Goal: Navigation & Orientation: Find specific page/section

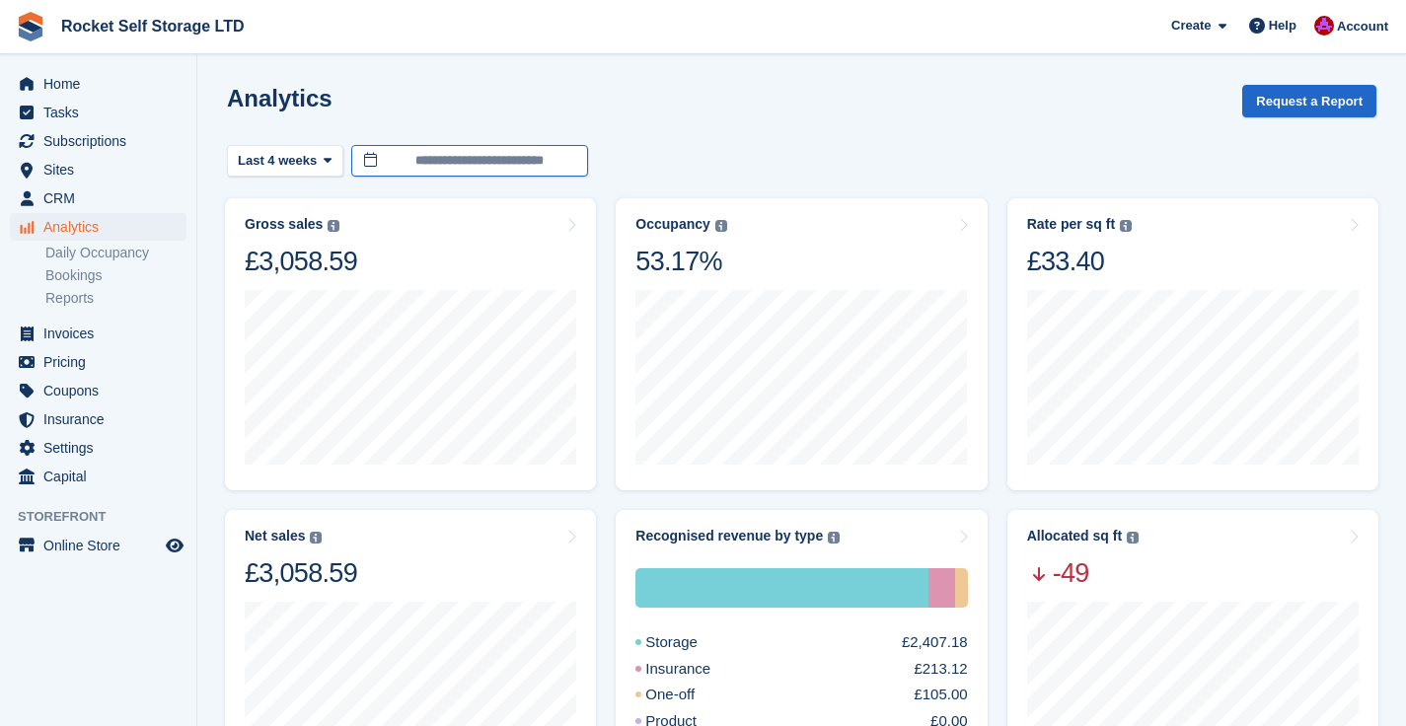
click at [554, 154] on input "**********" at bounding box center [469, 161] width 237 height 33
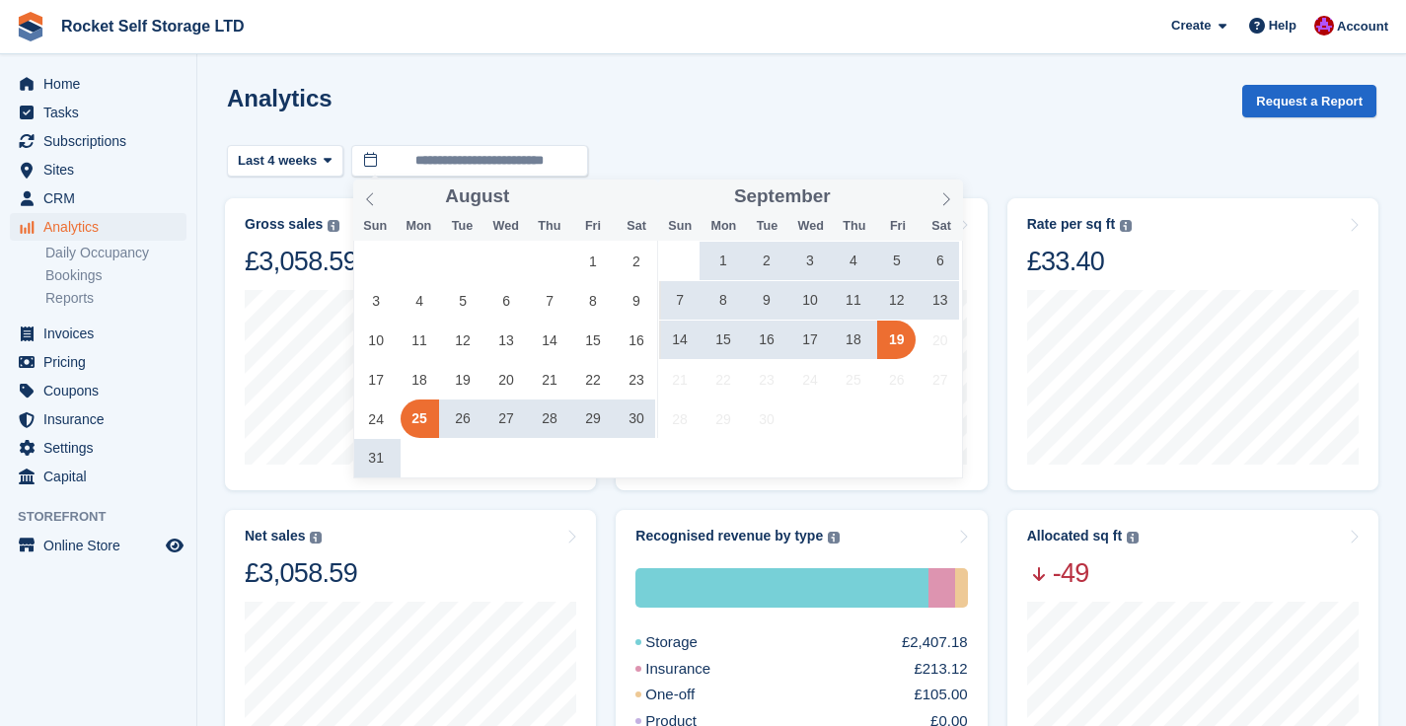
click at [723, 119] on div "Analytics Request a Report" at bounding box center [801, 113] width 1149 height 56
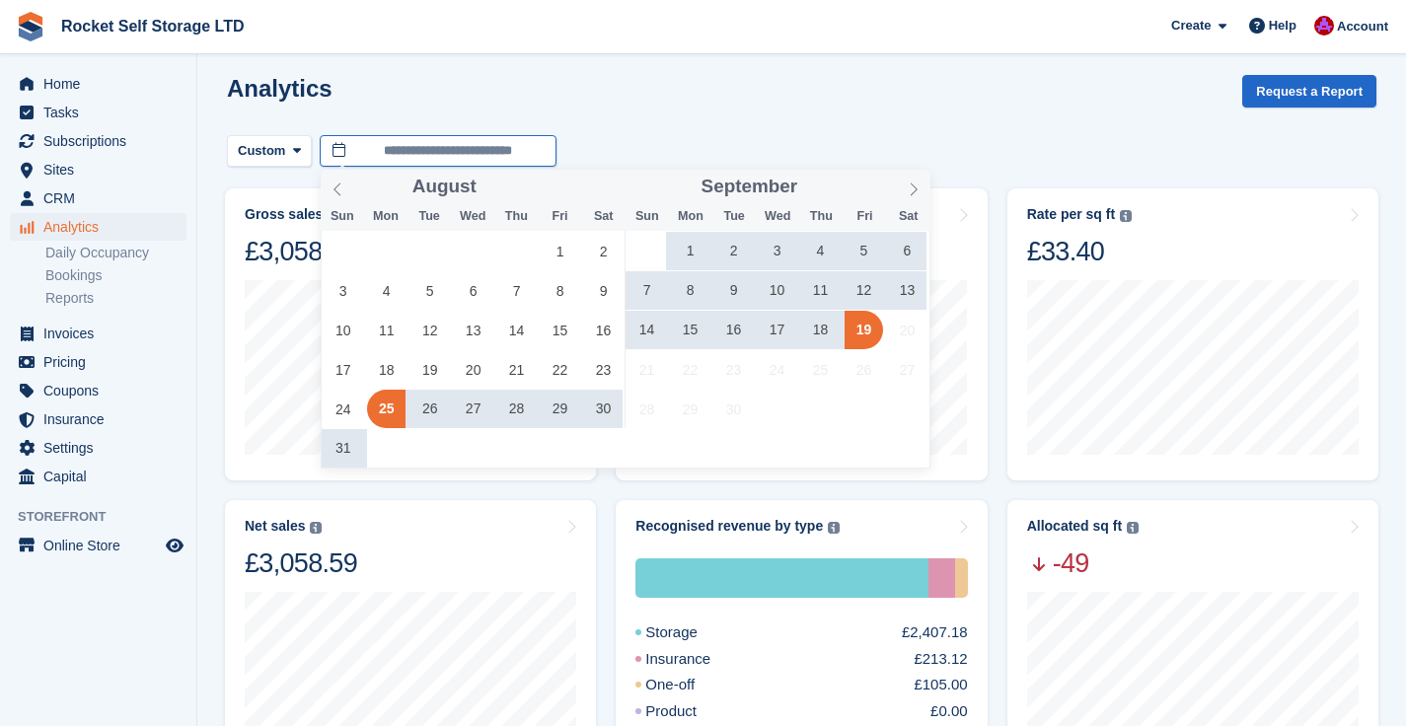
click at [495, 164] on input "**********" at bounding box center [438, 151] width 237 height 33
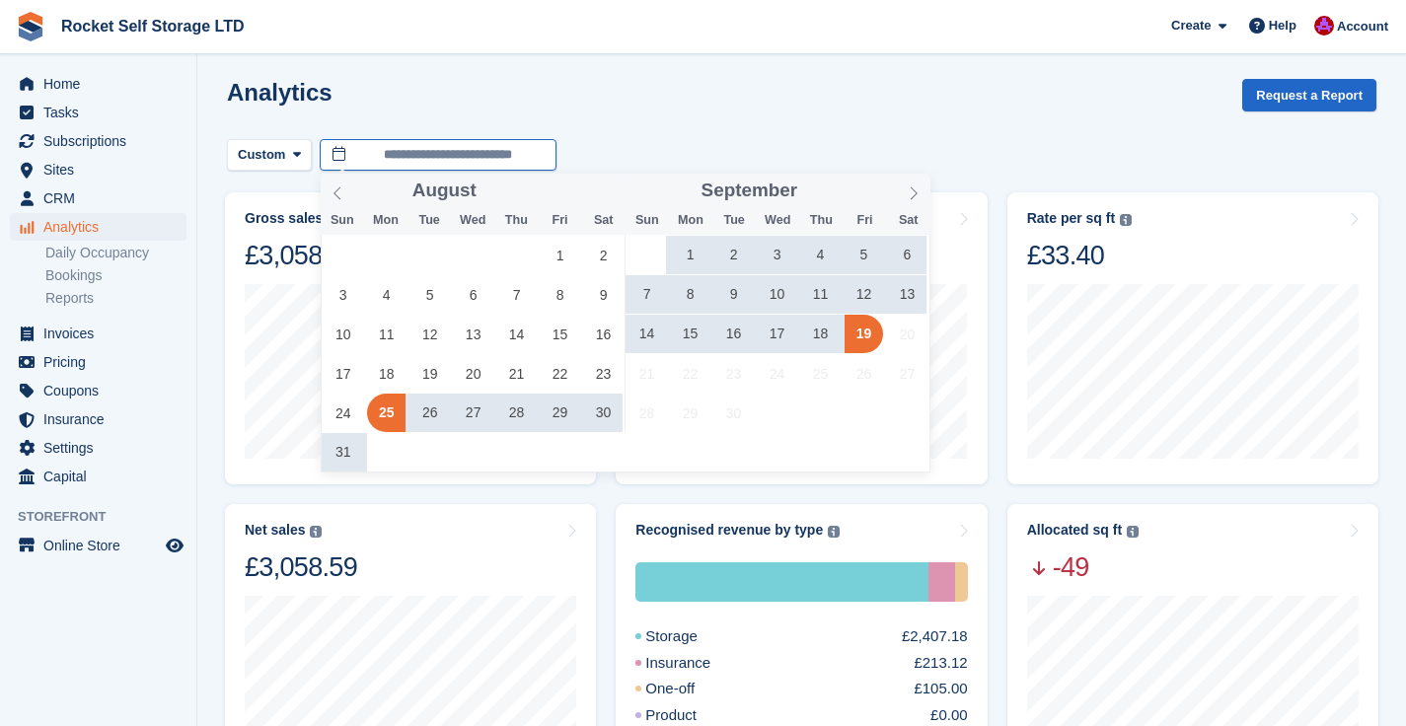
scroll to position [14, 0]
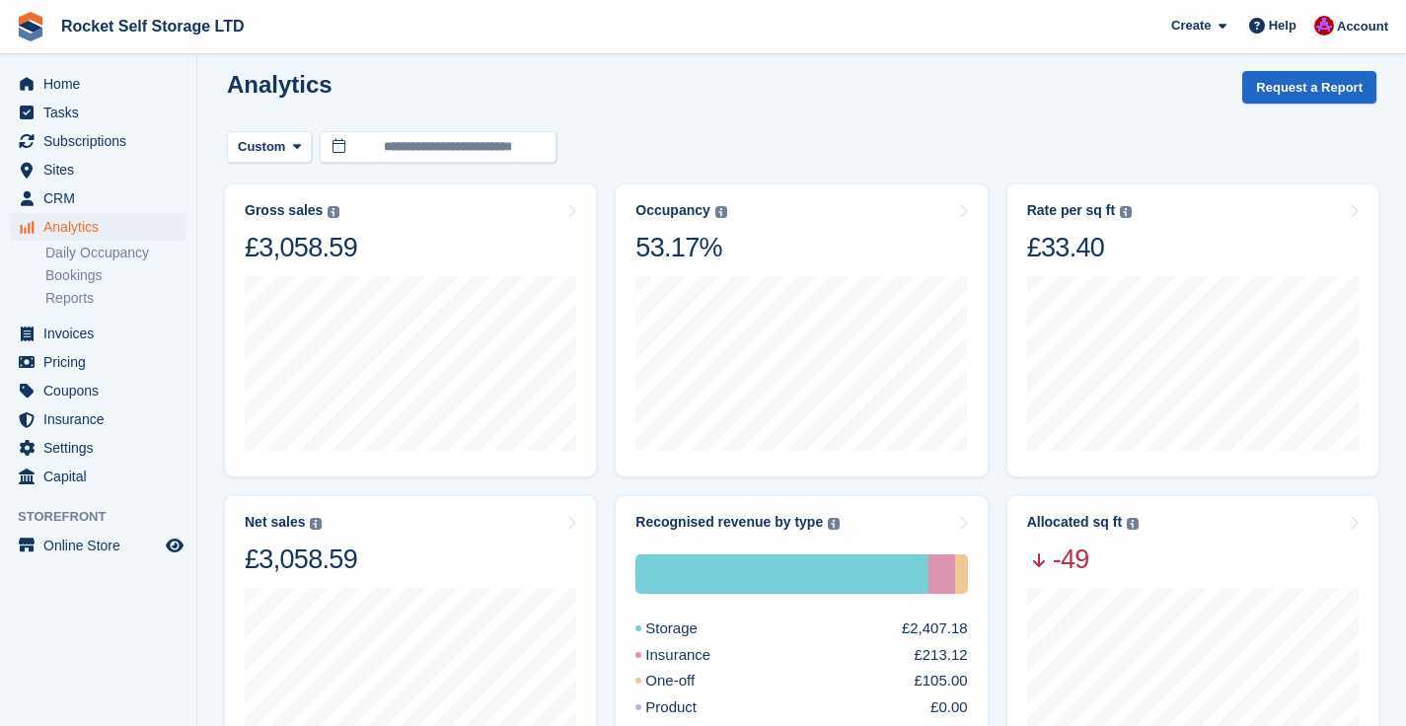
drag, startPoint x: 742, startPoint y: 29, endPoint x: 558, endPoint y: 57, distance: 185.7
click at [741, 29] on span "Rocket Self Storage LTD Create Subscription Invoice Contact Deal Discount Page …" at bounding box center [703, 26] width 1406 height 53
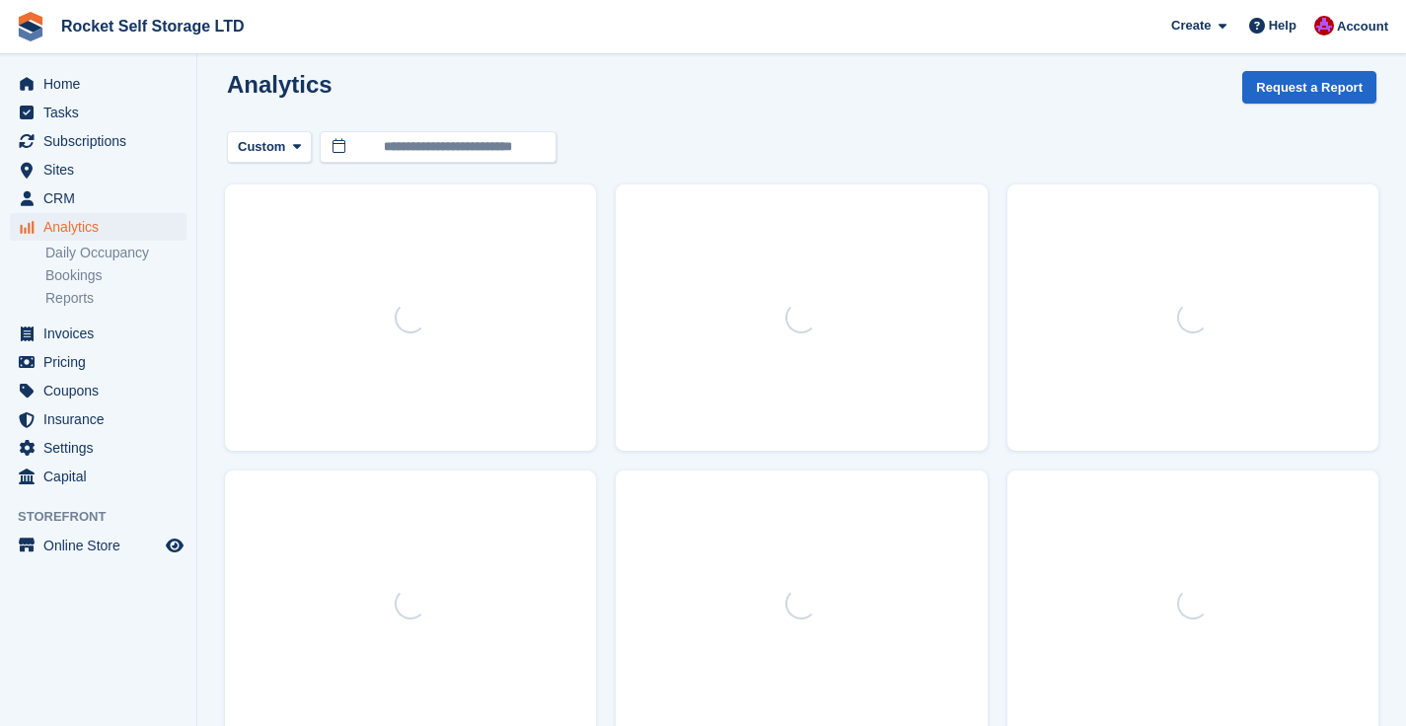
scroll to position [0, 0]
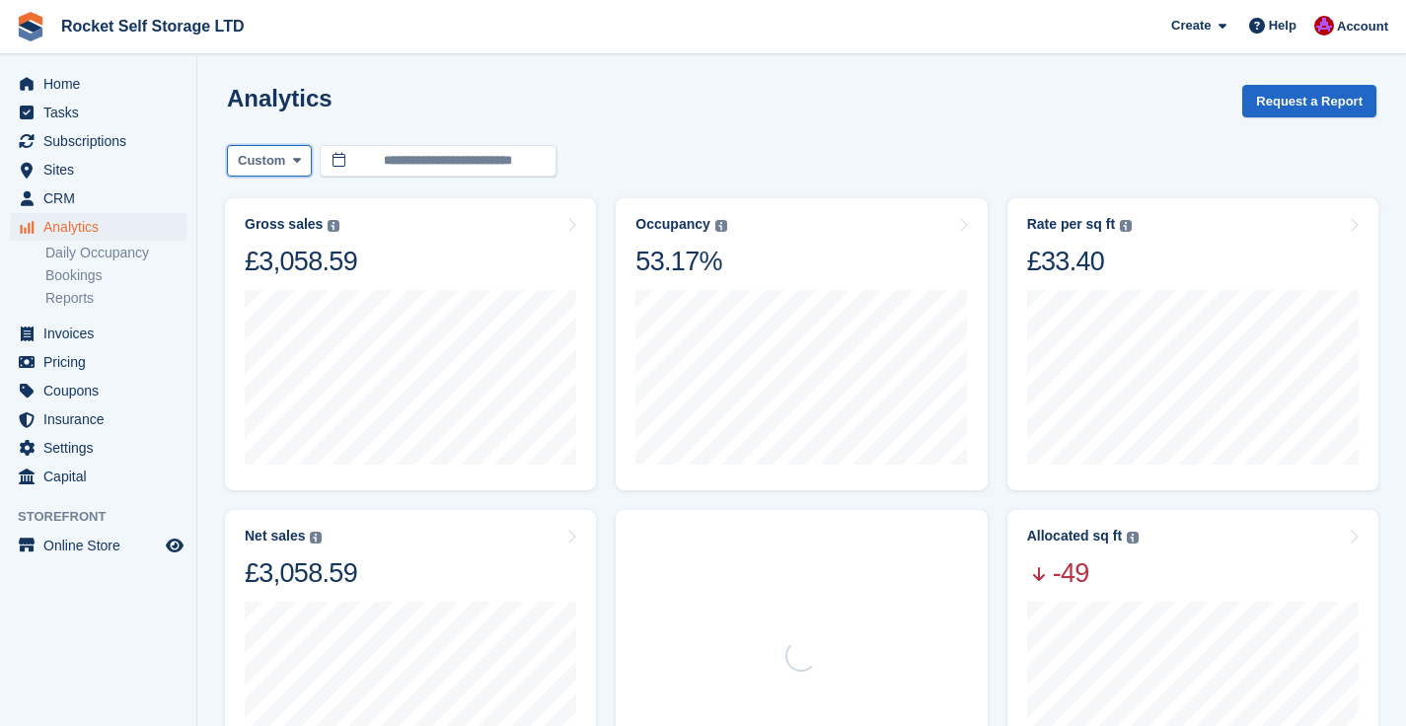
click at [299, 160] on icon at bounding box center [297, 160] width 8 height 13
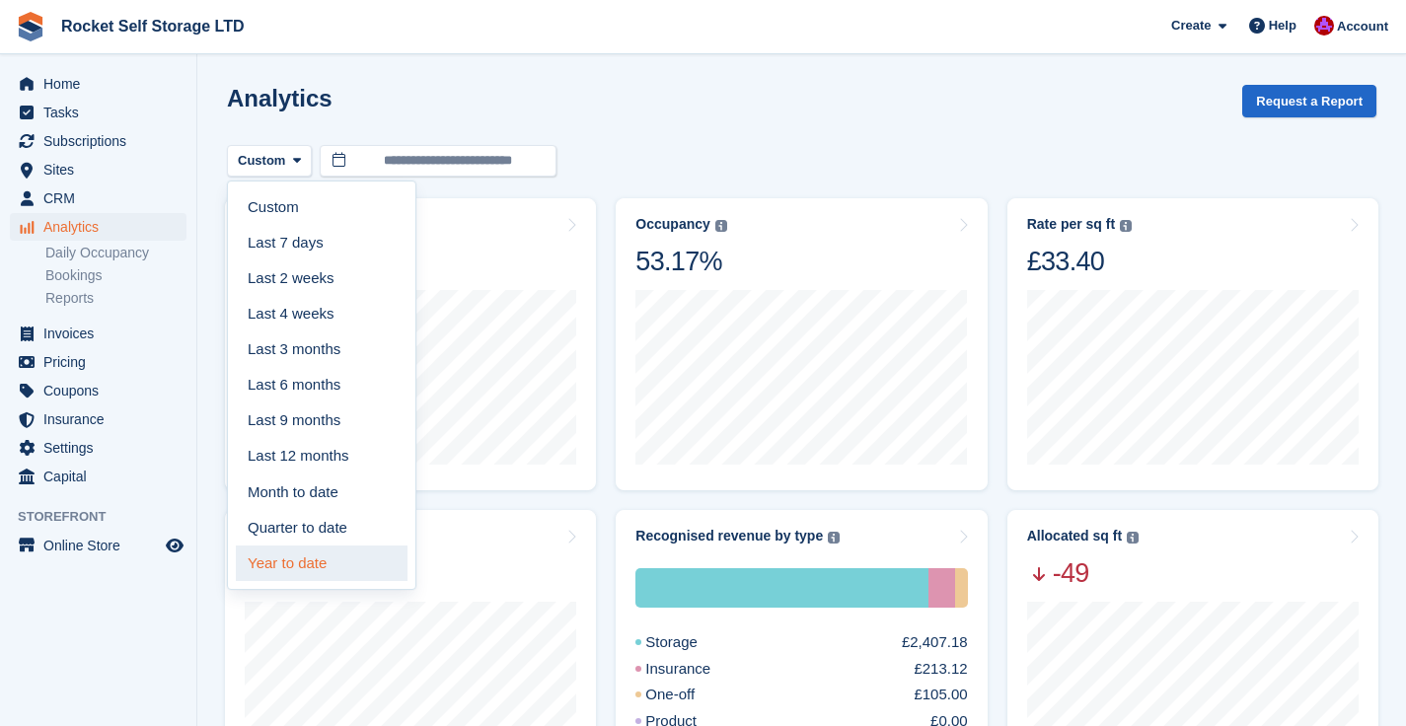
click at [278, 566] on link "Year to date" at bounding box center [322, 563] width 172 height 36
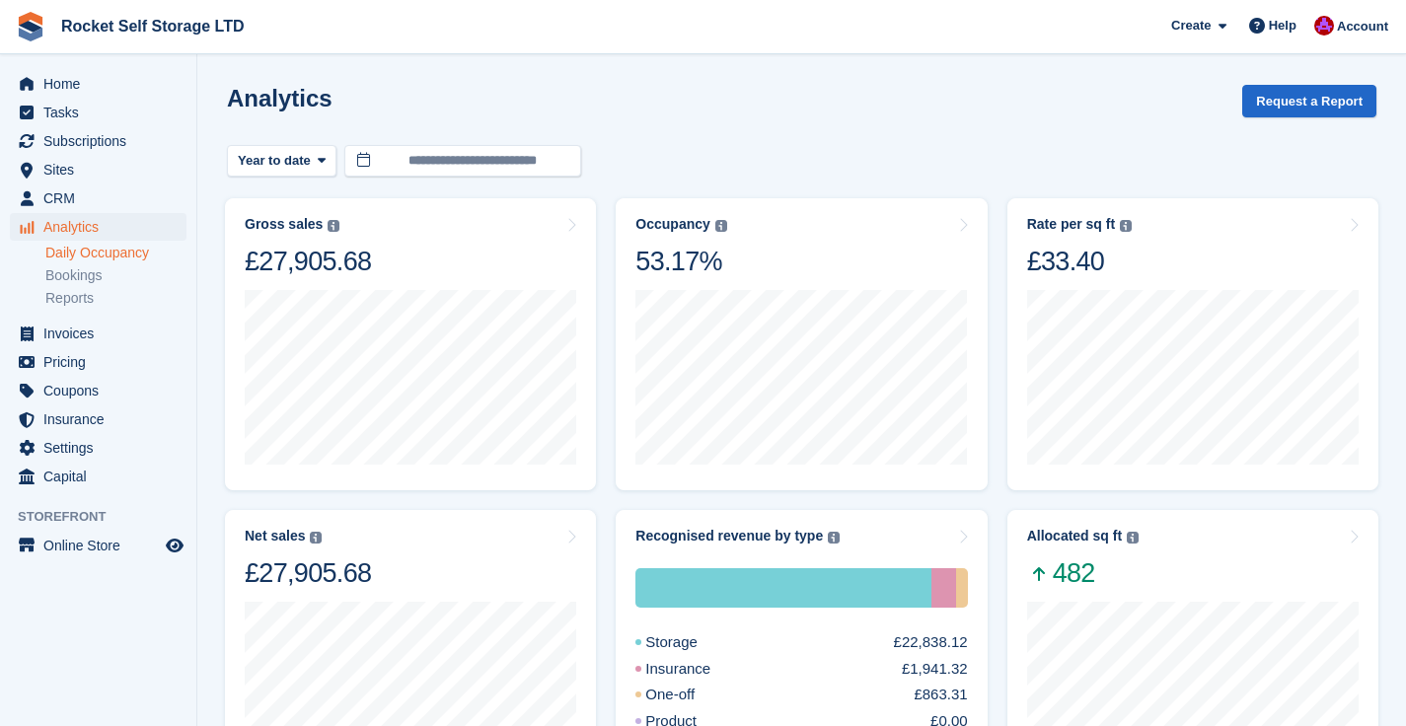
scroll to position [4, 0]
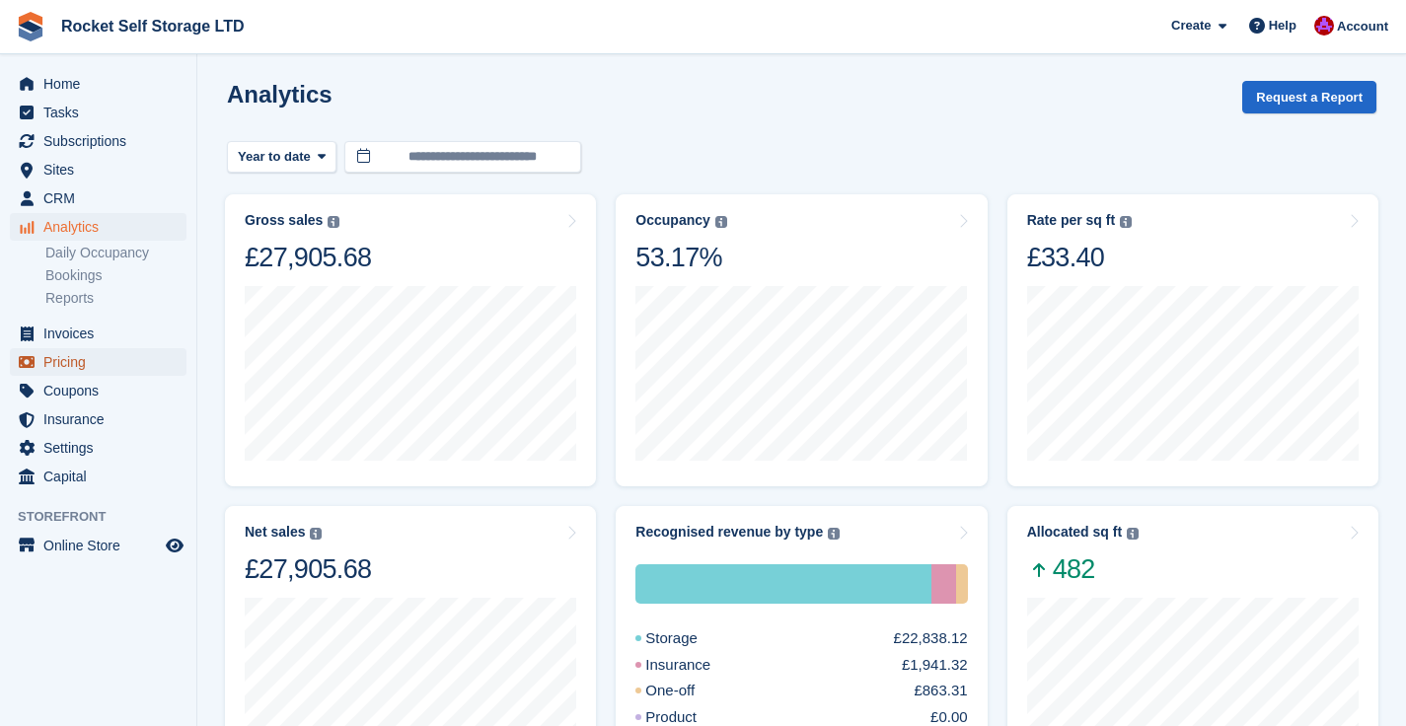
click at [47, 358] on span "Pricing" at bounding box center [102, 362] width 118 height 28
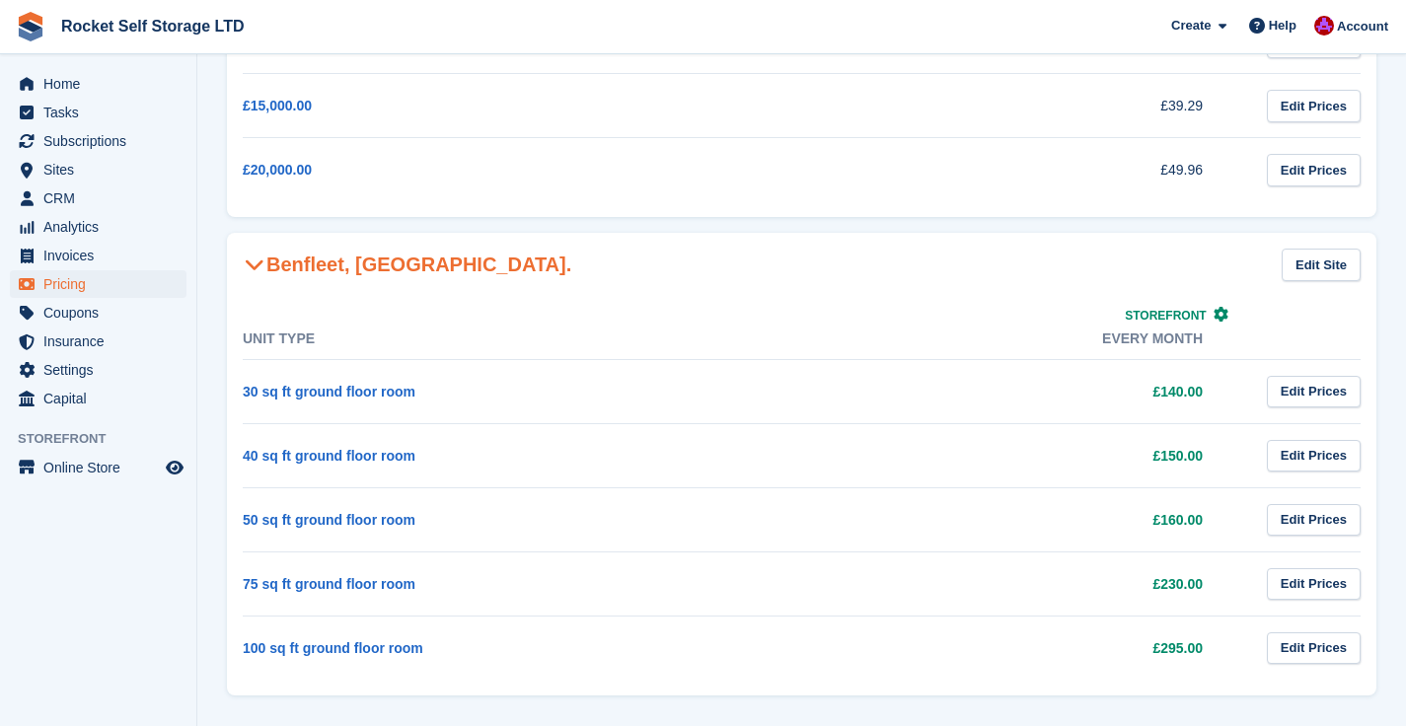
scroll to position [407, 0]
click at [75, 369] on span "Settings" at bounding box center [102, 370] width 118 height 28
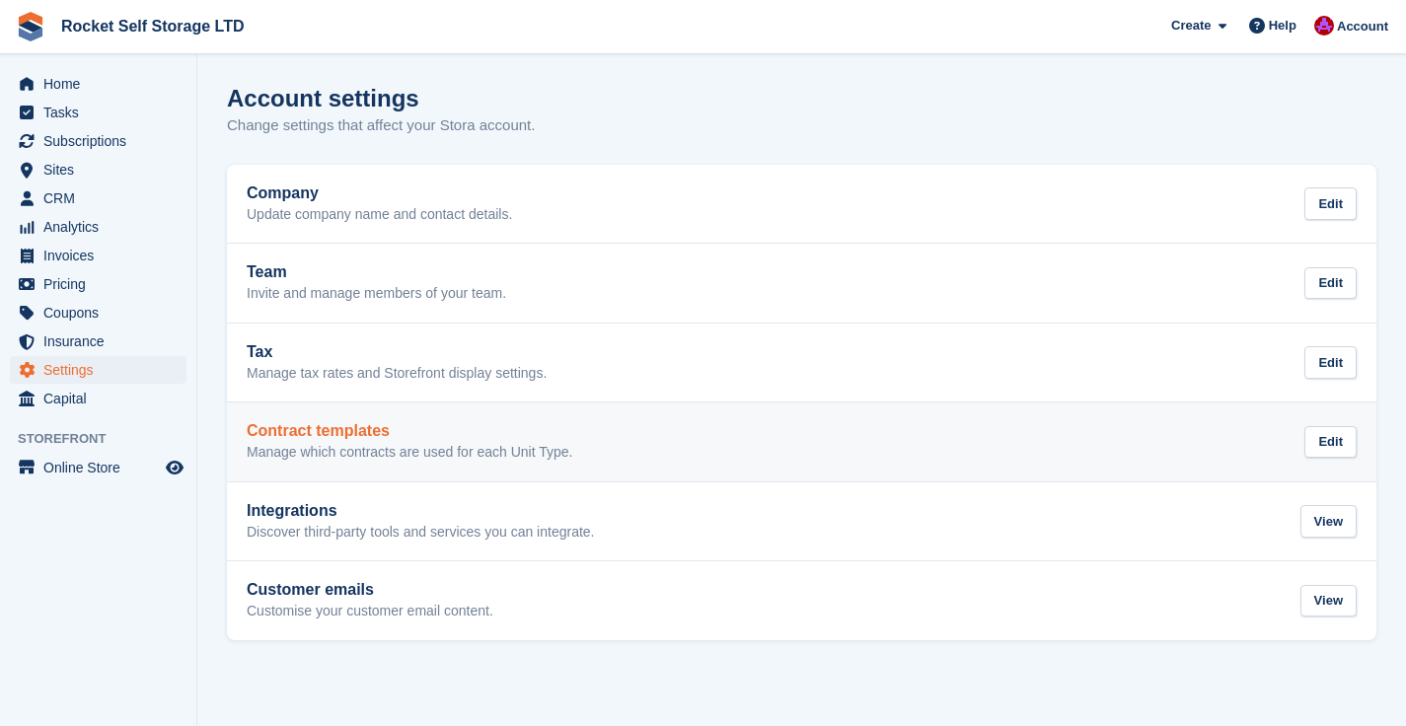
click at [327, 460] on p "Manage which contracts are used for each Unit Type." at bounding box center [409, 453] width 325 height 18
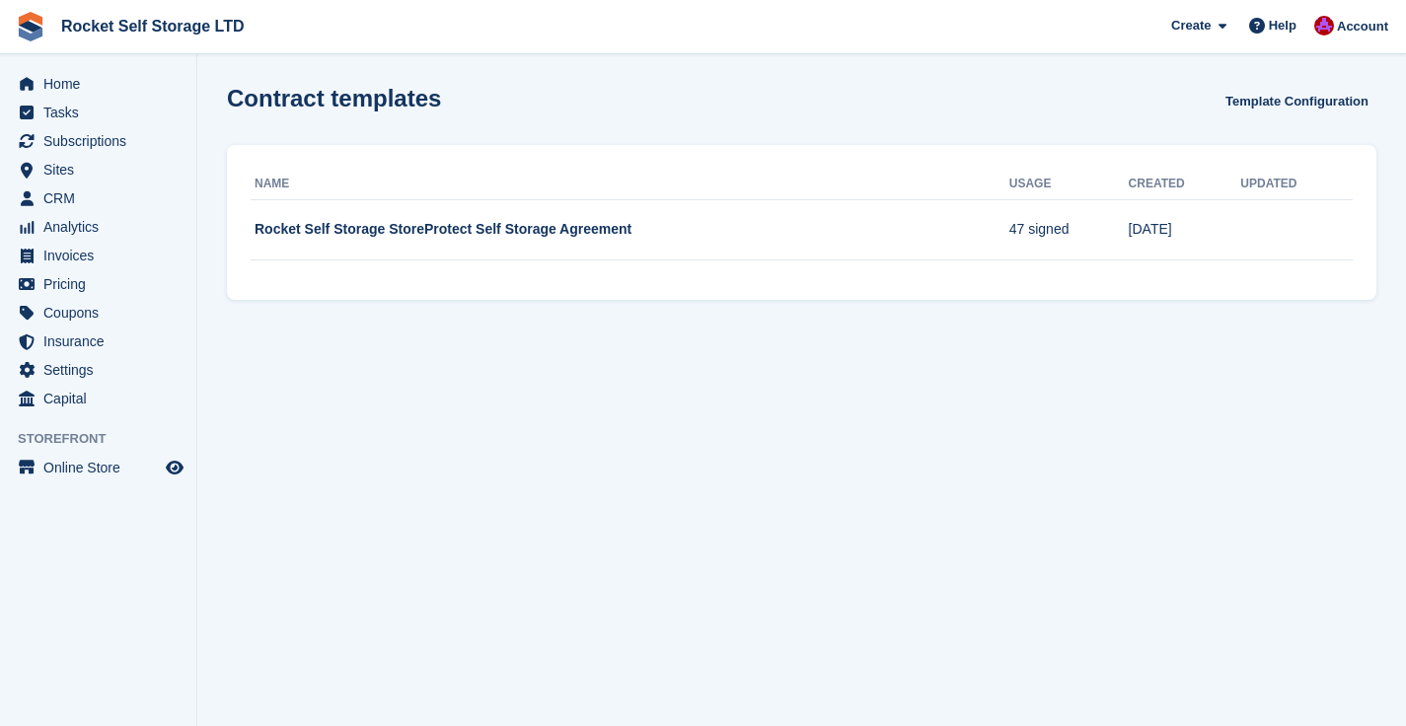
click at [56, 67] on div "Home Tasks Subscriptions Subscriptions Subscriptions Contracts Price increases …" at bounding box center [98, 237] width 196 height 351
click at [55, 82] on span "Home" at bounding box center [102, 84] width 118 height 28
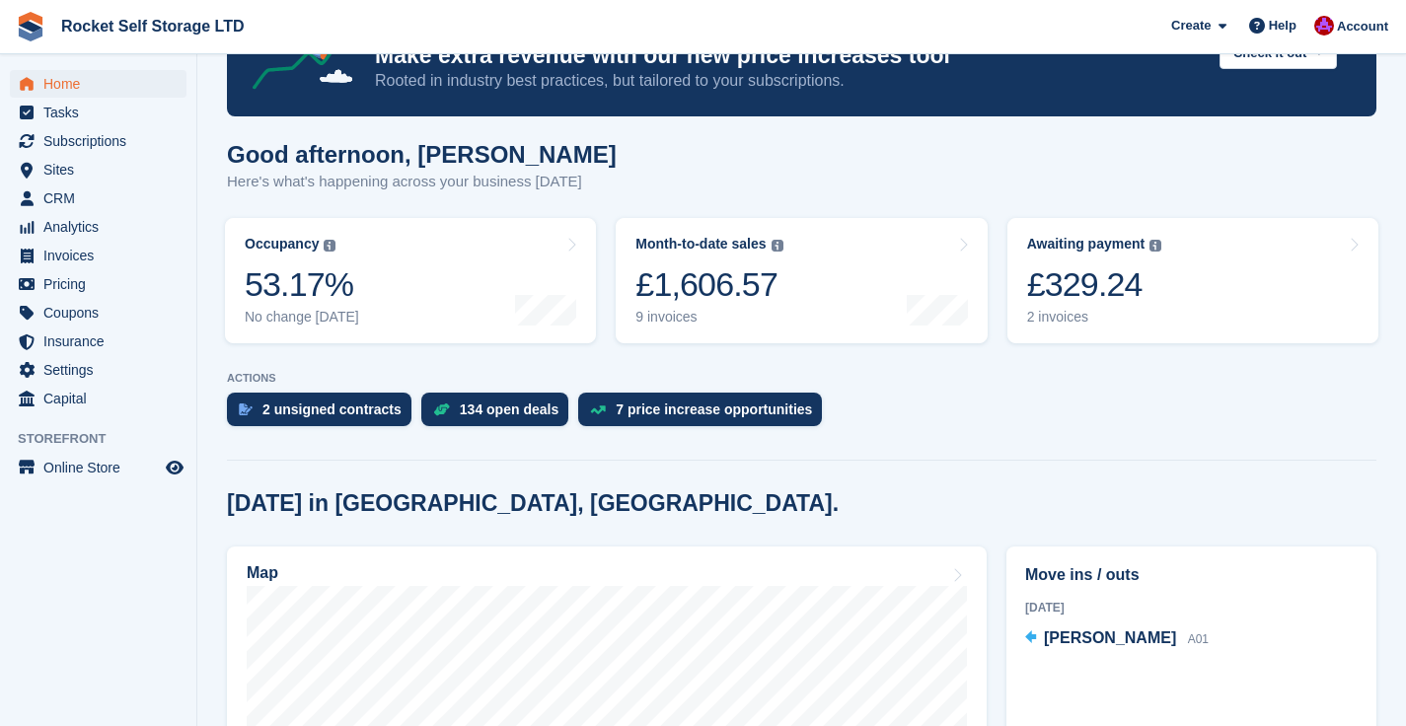
scroll to position [260, 0]
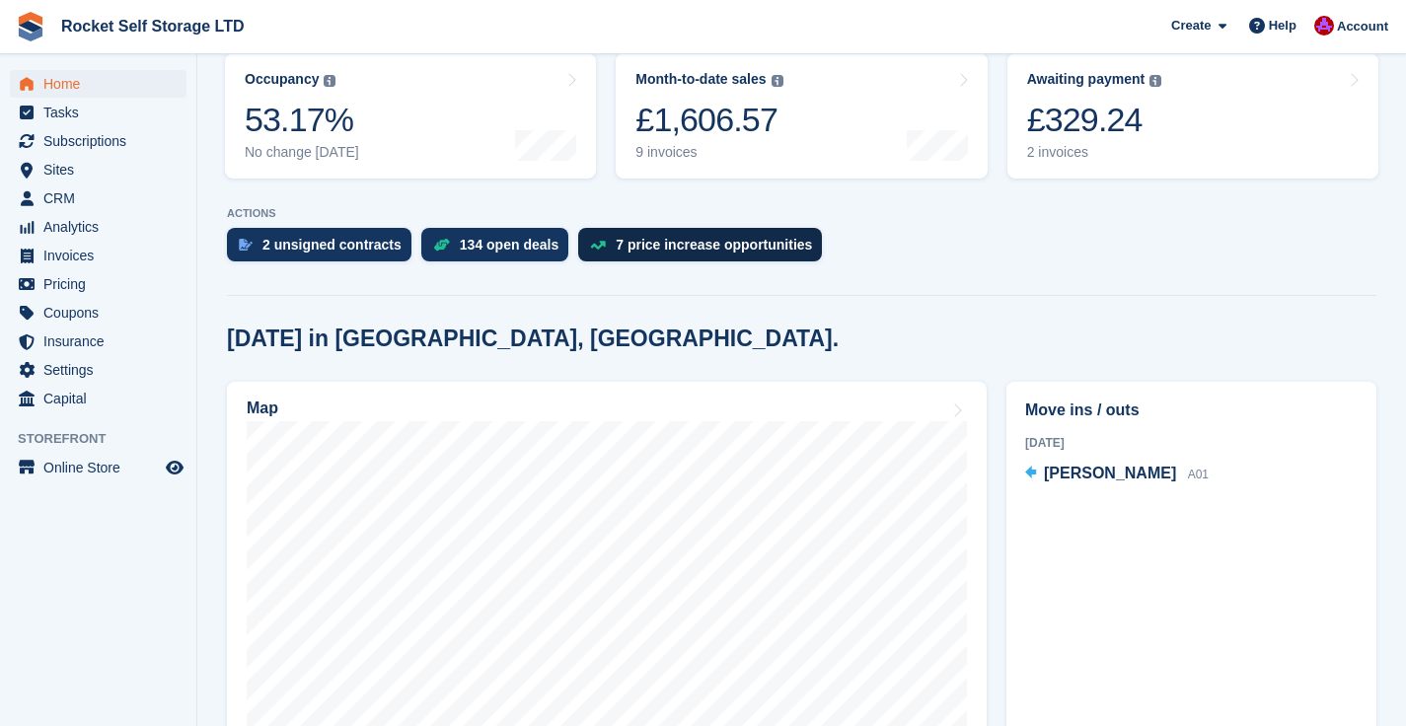
click at [721, 247] on div "7 price increase opportunities" at bounding box center [713, 245] width 196 height 16
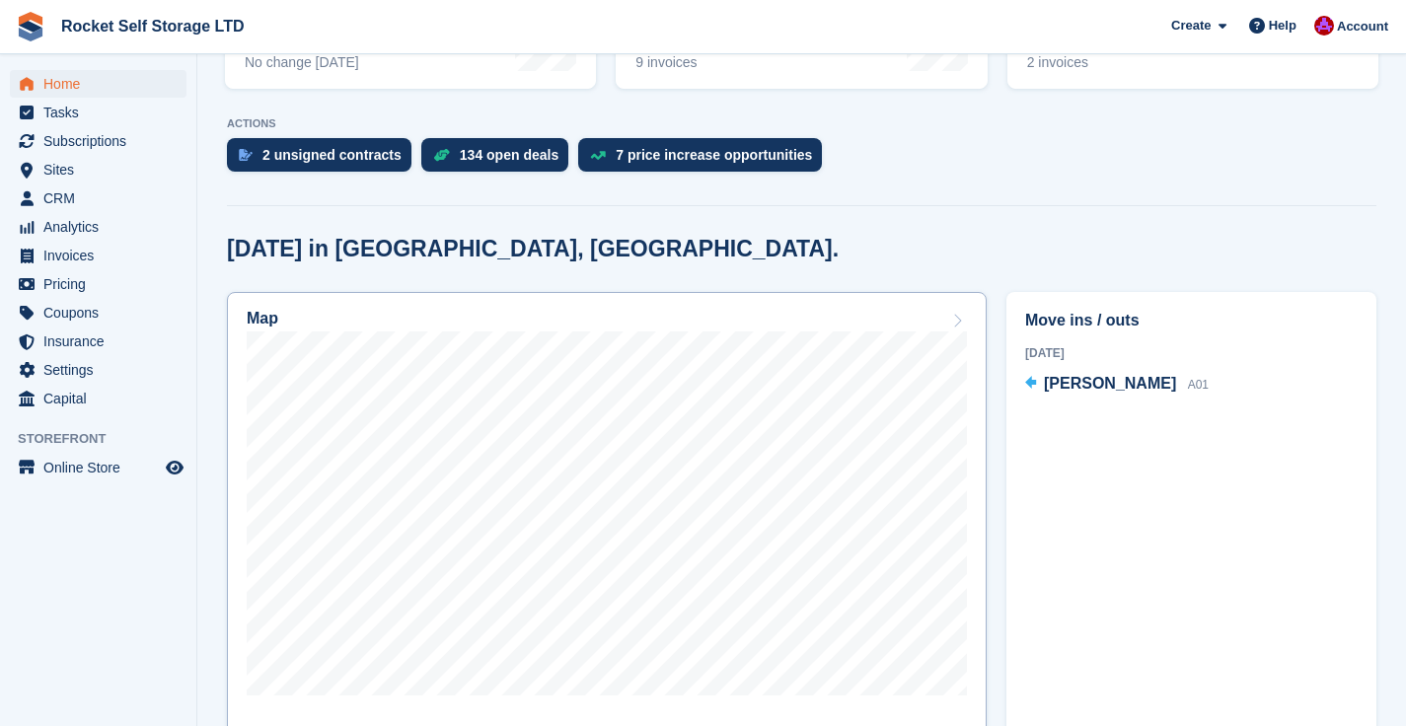
scroll to position [547, 0]
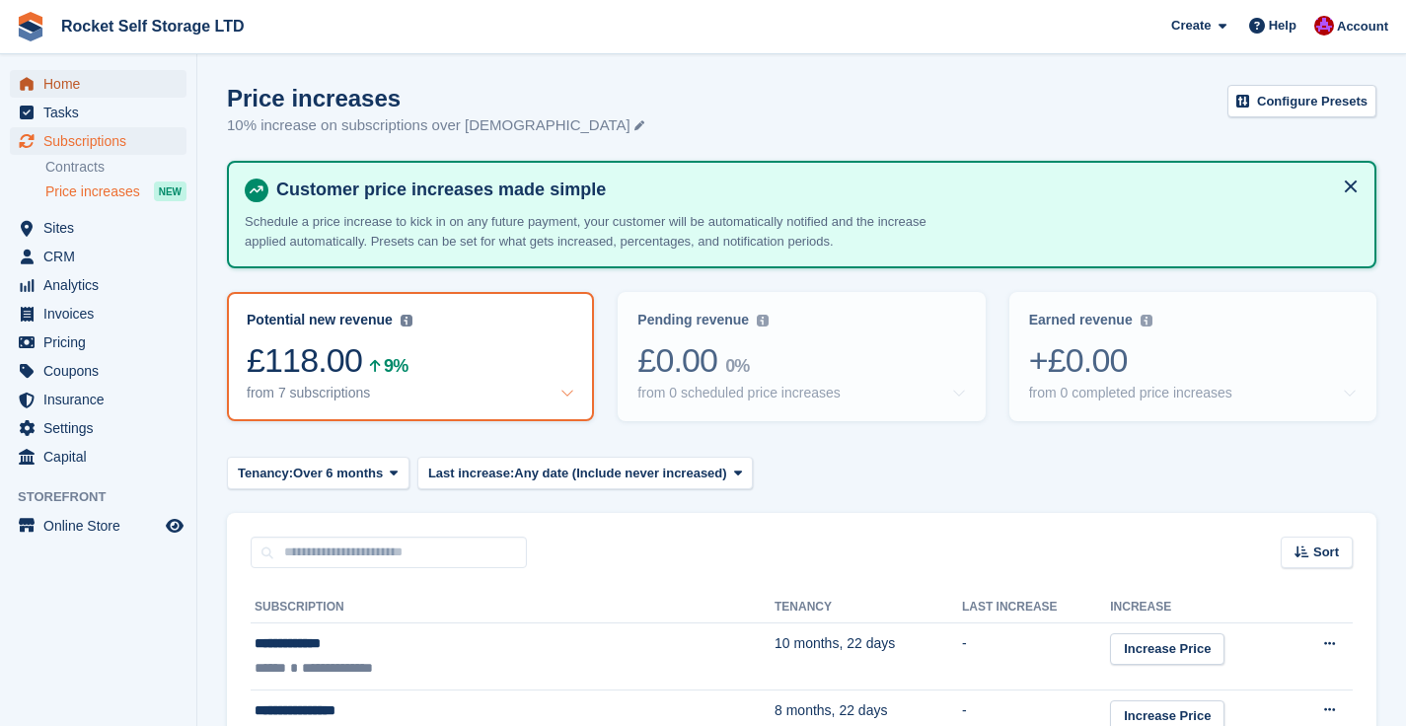
click at [88, 92] on span "Home" at bounding box center [102, 84] width 118 height 28
